Goal: Find specific page/section: Find specific page/section

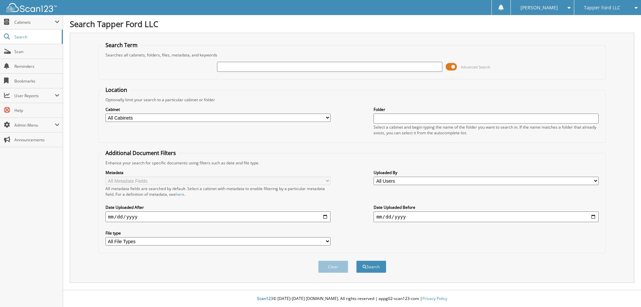
type input "B"
type input "F1706"
click at [356, 260] on button "Search" at bounding box center [371, 266] width 30 height 12
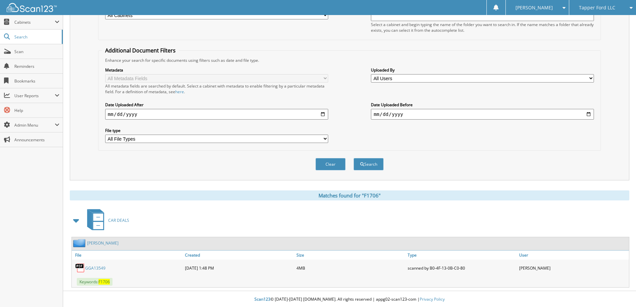
scroll to position [103, 0]
click at [100, 267] on link "GGA13549" at bounding box center [95, 267] width 20 height 6
click at [95, 241] on link "BAILEY" at bounding box center [102, 242] width 31 height 6
